Goal: Entertainment & Leisure: Consume media (video, audio)

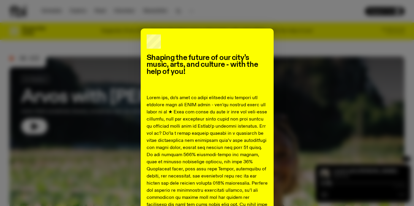
click at [292, 28] on div "Shaping the future of our city’s music, arts, and culture - with the help of yo…" at bounding box center [207, 103] width 414 height 206
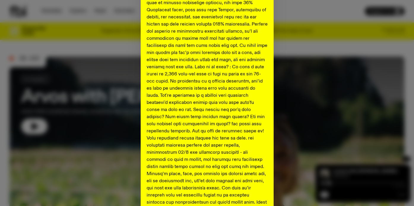
scroll to position [313, 0]
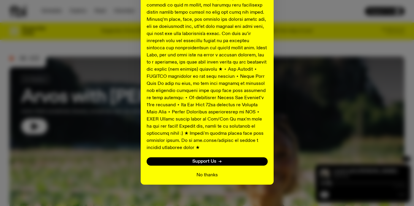
click at [211, 171] on button "No thanks" at bounding box center [206, 174] width 21 height 7
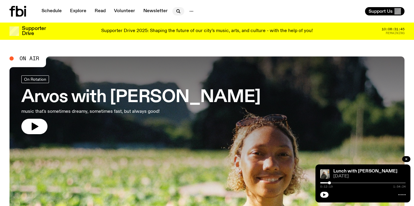
click at [179, 12] on icon "button" at bounding box center [179, 12] width 1 height 1
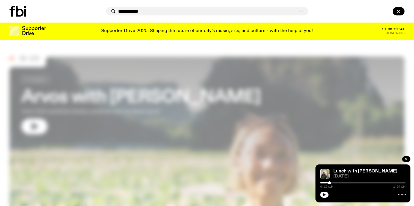
type input "**********"
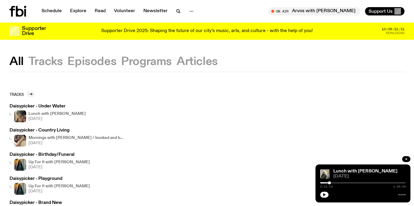
click at [55, 107] on h3 "Daisypicker - Under Water" at bounding box center [47, 106] width 76 height 4
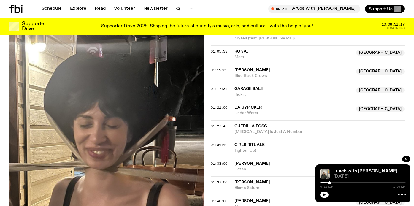
scroll to position [498, 0]
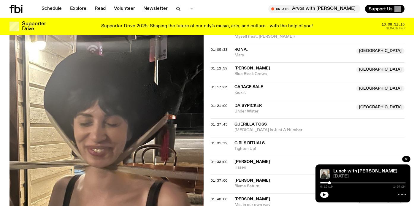
click at [253, 105] on span "Daisypicker" at bounding box center [247, 105] width 27 height 4
click at [229, 107] on div "01:21:00" at bounding box center [222, 105] width 24 height 3
click at [217, 103] on span "01:21:00" at bounding box center [218, 105] width 17 height 5
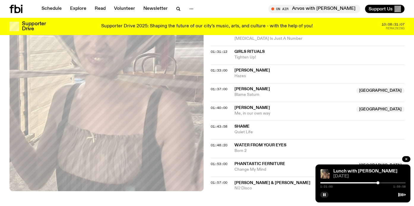
scroll to position [550, 0]
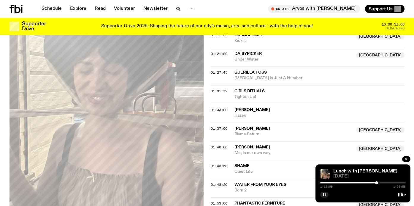
click at [344, 183] on div at bounding box center [376, 182] width 3 height 3
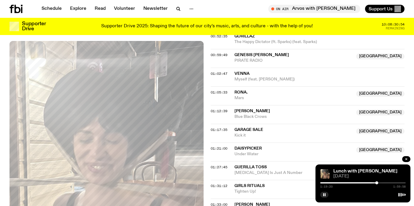
scroll to position [459, 0]
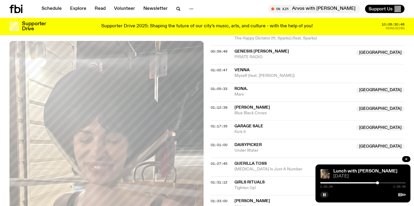
click at [344, 183] on div at bounding box center [377, 182] width 3 height 3
click at [344, 183] on div at bounding box center [376, 182] width 3 height 3
click at [326, 193] on button "button" at bounding box center [324, 194] width 8 height 6
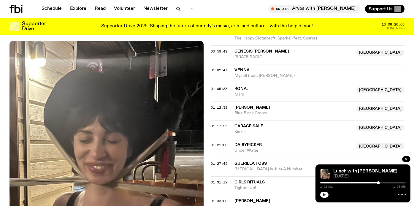
click at [326, 193] on button "button" at bounding box center [324, 194] width 8 height 6
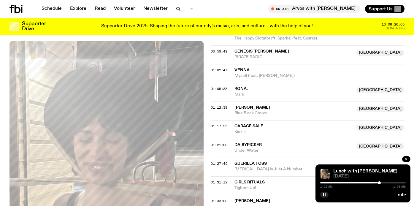
click at [344, 182] on div at bounding box center [378, 182] width 3 height 3
click at [344, 182] on div at bounding box center [379, 182] width 3 height 3
click at [344, 182] on div at bounding box center [380, 182] width 3 height 3
click at [327, 192] on button "button" at bounding box center [324, 194] width 8 height 6
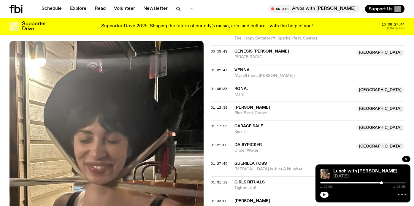
click at [327, 192] on button "button" at bounding box center [324, 194] width 8 height 6
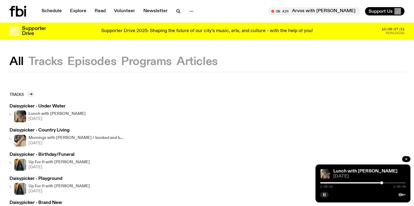
click at [324, 194] on rect "button" at bounding box center [324, 194] width 1 height 3
click at [61, 130] on h3 "Daisypicker - Country Living" at bounding box center [66, 130] width 114 height 4
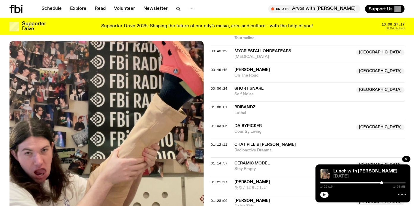
scroll to position [421, 0]
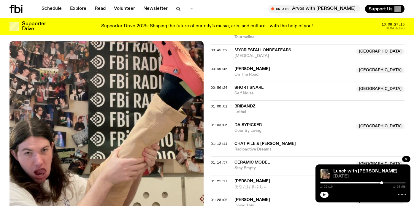
click at [269, 122] on span "Daisypicker" at bounding box center [293, 125] width 118 height 6
click at [223, 122] on span "01:03:06" at bounding box center [218, 124] width 17 height 5
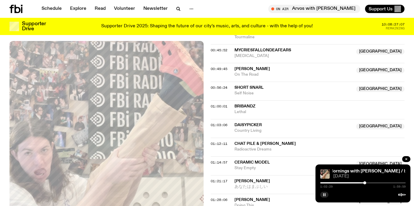
click at [344, 182] on div at bounding box center [364, 182] width 3 height 3
click at [344, 182] on div at bounding box center [363, 182] width 3 height 3
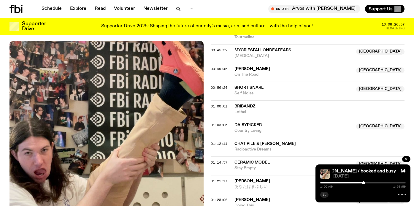
scroll to position [432, 0]
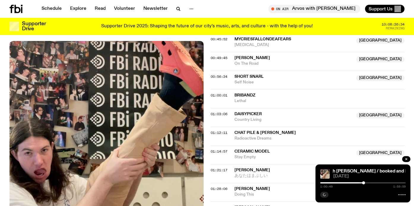
click at [207, 81] on div "Aired on [DATE] 10:00am On Rotation Electronic Metal Hyperpop K-Pop [PERSON_NAM…" at bounding box center [207, 55] width 414 height 639
click at [210, 111] on span "01:03:06" at bounding box center [218, 113] width 17 height 5
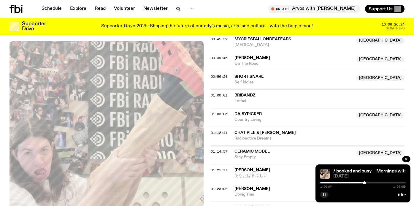
click at [344, 182] on div at bounding box center [364, 182] width 3 height 3
click at [323, 197] on div "Mornings with [PERSON_NAME] / booked and busy Mornings with [PERSON_NAME] / boo…" at bounding box center [362, 183] width 95 height 38
click at [323, 191] on button "button" at bounding box center [324, 194] width 8 height 6
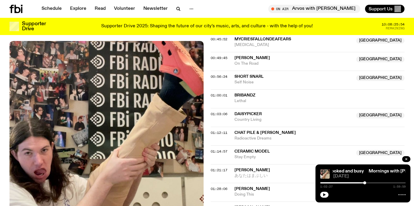
click at [344, 182] on div at bounding box center [362, 182] width 85 height 1
click at [344, 182] on div at bounding box center [367, 182] width 3 height 3
click at [344, 183] on div at bounding box center [367, 182] width 3 height 3
click at [344, 182] on div at bounding box center [362, 182] width 85 height 1
click at [207, 118] on div "Aired on [DATE] 10:00am On Rotation Electronic Metal Hyperpop K-Pop [PERSON_NAM…" at bounding box center [207, 55] width 414 height 639
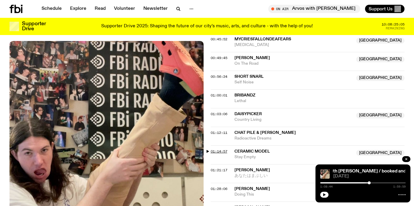
click at [216, 149] on span "01:14:57" at bounding box center [218, 151] width 17 height 5
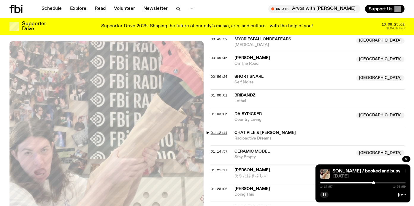
click at [224, 130] on span "01:12:11" at bounding box center [218, 132] width 17 height 5
click at [344, 183] on div at bounding box center [370, 182] width 3 height 3
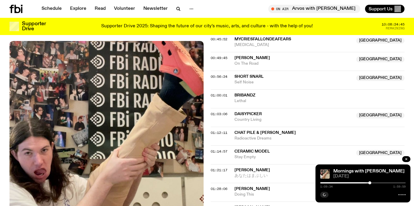
click at [344, 183] on div at bounding box center [369, 182] width 3 height 3
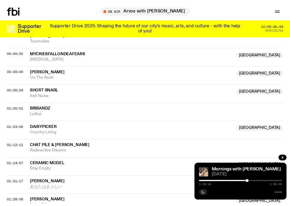
scroll to position [417, 0]
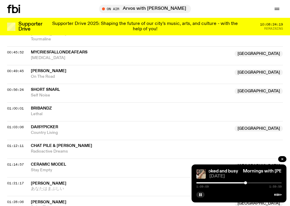
click at [245, 183] on div at bounding box center [245, 182] width 3 height 3
click at [244, 183] on div at bounding box center [244, 182] width 3 height 3
click at [201, 193] on rect "button" at bounding box center [201, 194] width 1 height 3
click at [201, 193] on icon "button" at bounding box center [201, 195] width 4 height 4
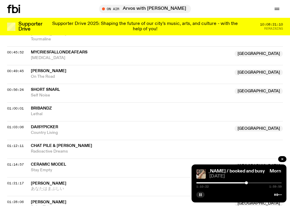
click at [201, 193] on rect "button" at bounding box center [201, 194] width 1 height 3
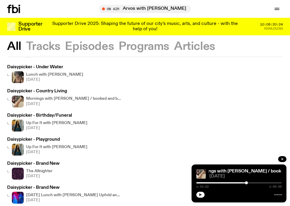
scroll to position [36, 0]
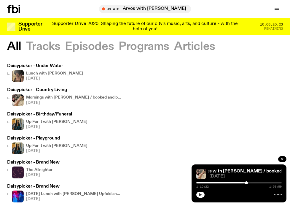
click at [59, 113] on h3 "Daisypicker - Birthday/Funeral" at bounding box center [47, 114] width 80 height 4
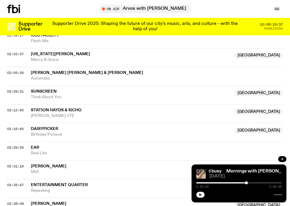
scroll to position [712, 0]
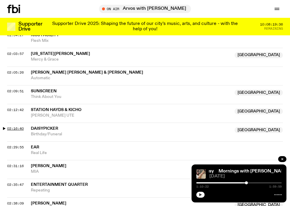
click at [8, 127] on span "02:16:40" at bounding box center [15, 128] width 17 height 5
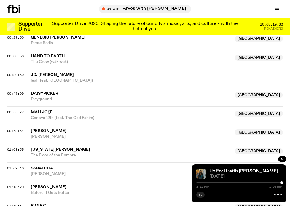
scroll to position [335, 0]
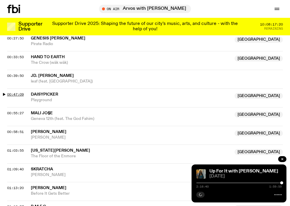
click at [7, 94] on span "00:47:09" at bounding box center [15, 94] width 17 height 5
click at [229, 182] on div at bounding box center [229, 182] width 3 height 3
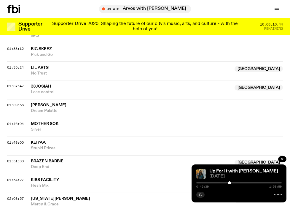
scroll to position [569, 0]
